Goal: Navigation & Orientation: Understand site structure

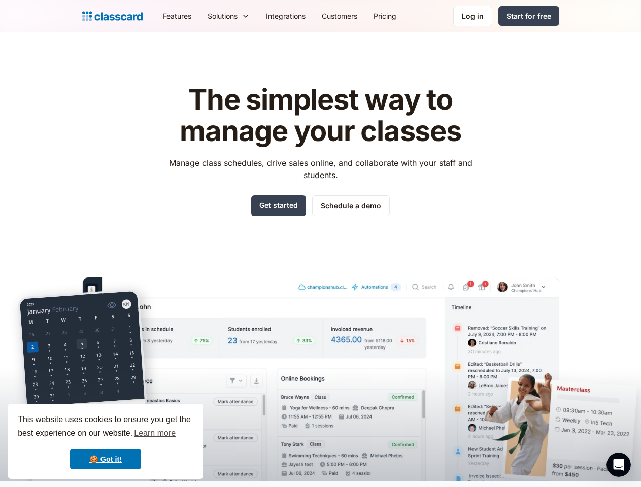
click at [320, 244] on div "The simplest way to manage your classes Manage class schedules, drive sales onl…" at bounding box center [320, 274] width 477 height 413
click at [106, 441] on div "This website uses cookies to ensure you get the best experience on our website.…" at bounding box center [105, 441] width 195 height 75
click at [357, 16] on nav "Features Resources Blog The latest industry news, updates and info. Customer st…" at bounding box center [357, 16] width 404 height 23
click at [199, 16] on div "Solutions Sports academy Swim school Dance studio Gymnastics Music school Marti…" at bounding box center [228, 16] width 58 height 23
